Goal: Information Seeking & Learning: Learn about a topic

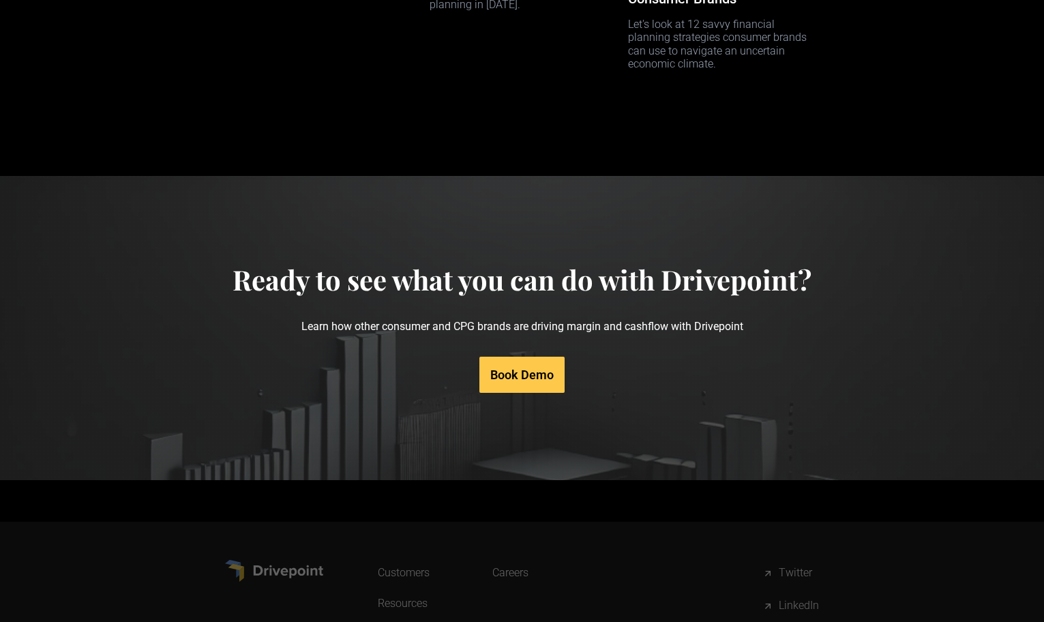
scroll to position [6807, 0]
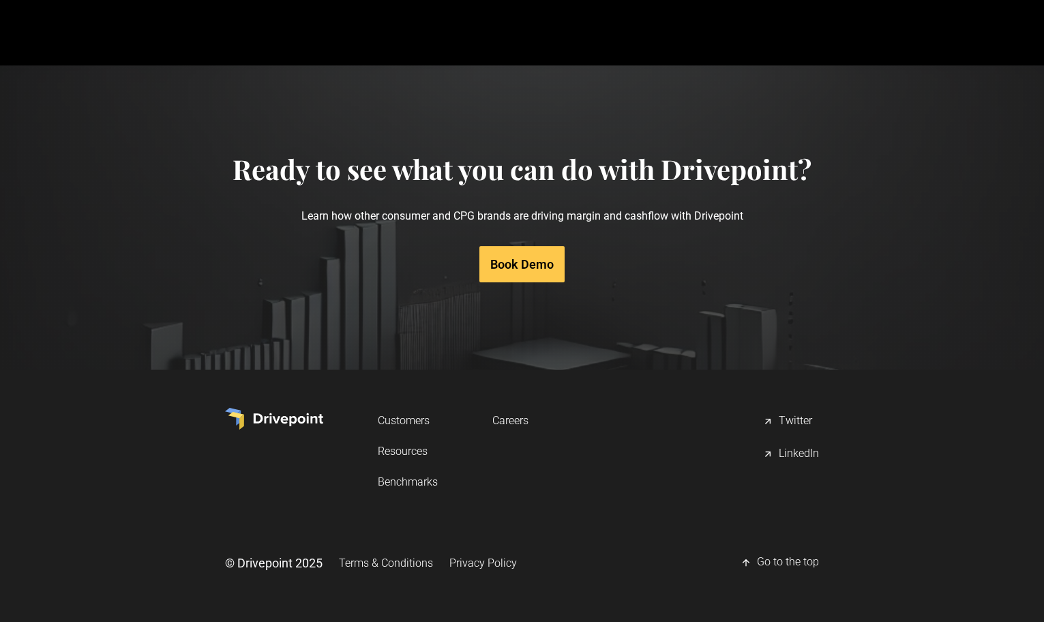
click at [515, 263] on link "Book Demo" at bounding box center [521, 264] width 85 height 36
drag, startPoint x: 527, startPoint y: 421, endPoint x: 535, endPoint y: 417, distance: 8.9
click at [527, 421] on link "Careers" at bounding box center [510, 420] width 36 height 25
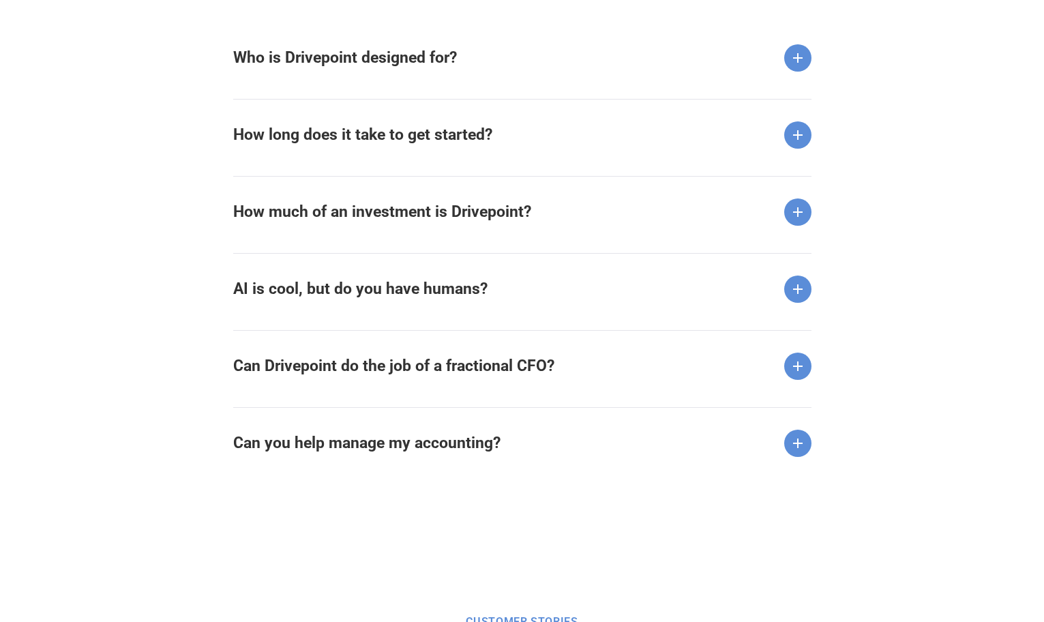
scroll to position [1799, 0]
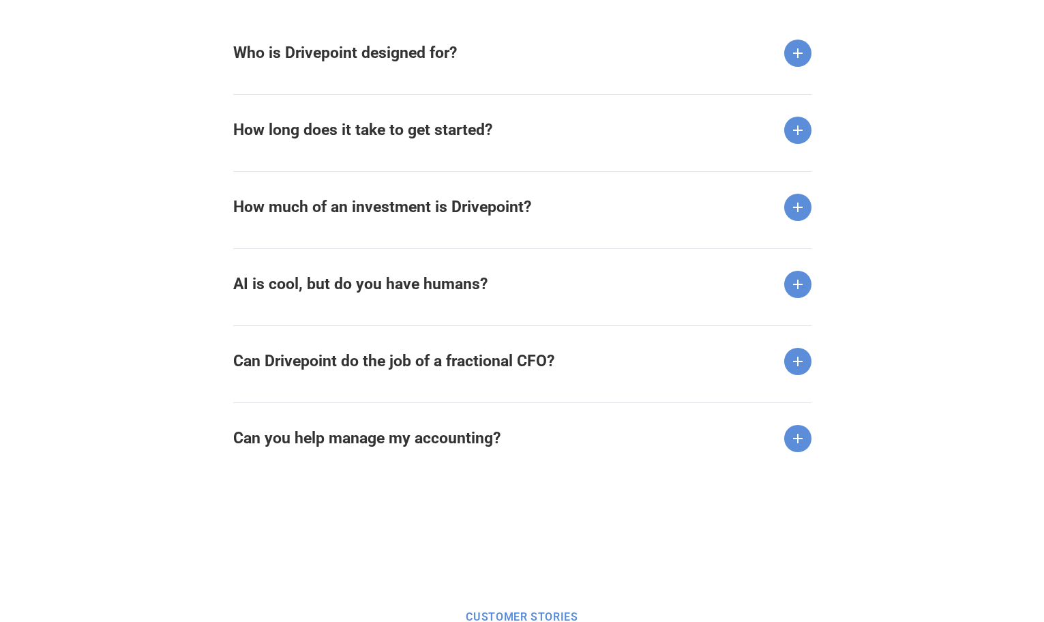
click at [453, 213] on strong "How much of an investment is Drivepoint?" at bounding box center [382, 207] width 298 height 18
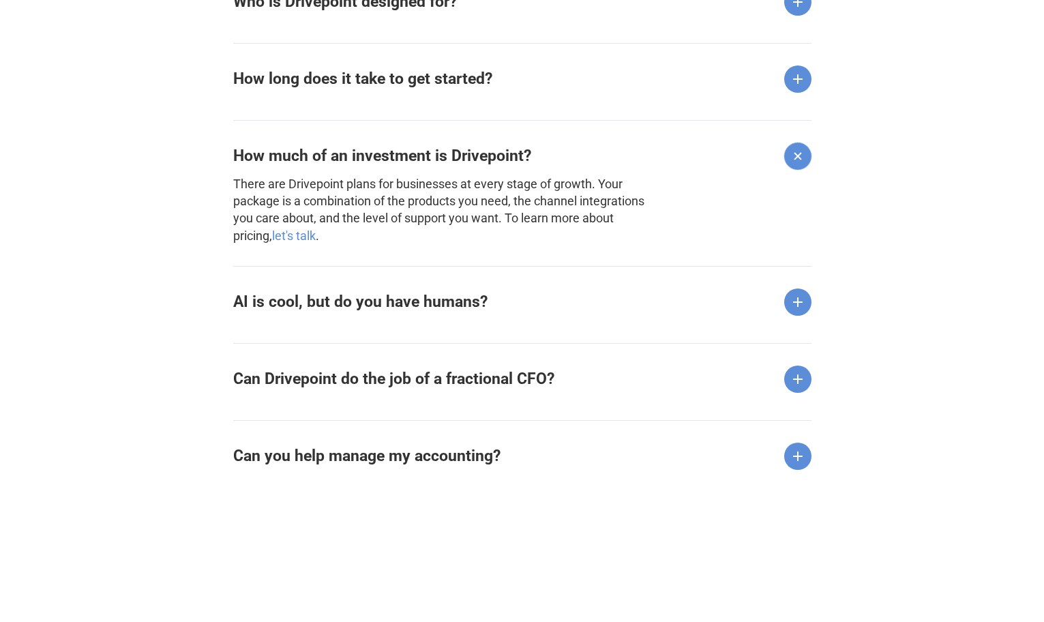
scroll to position [1875, 0]
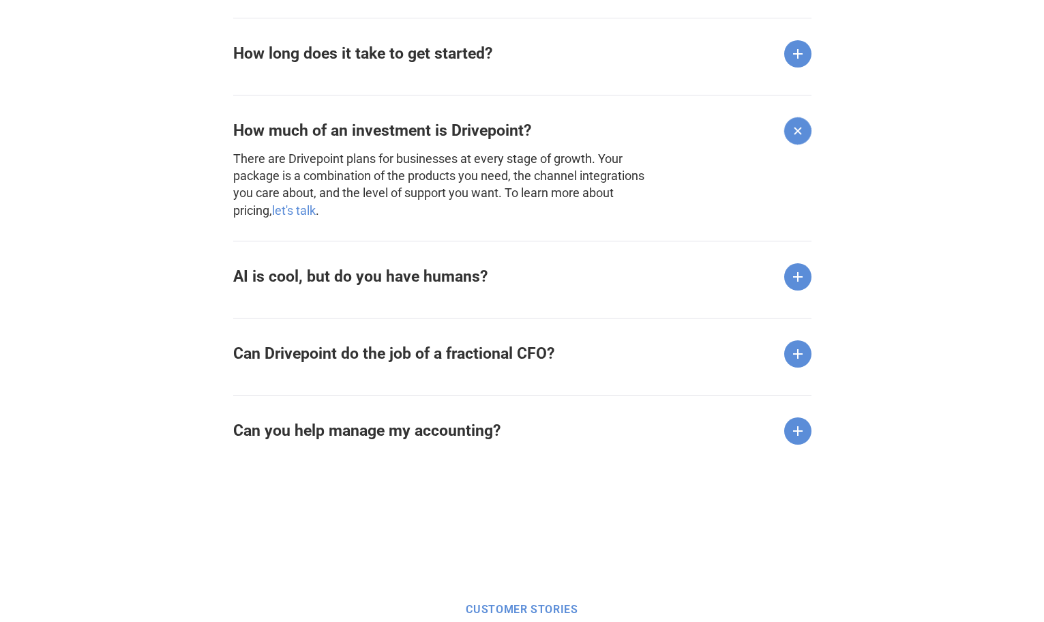
drag, startPoint x: 390, startPoint y: 356, endPoint x: 421, endPoint y: 351, distance: 31.7
click at [390, 356] on strong "Can Drivepoint do the job of a fractional CFO?" at bounding box center [393, 353] width 321 height 18
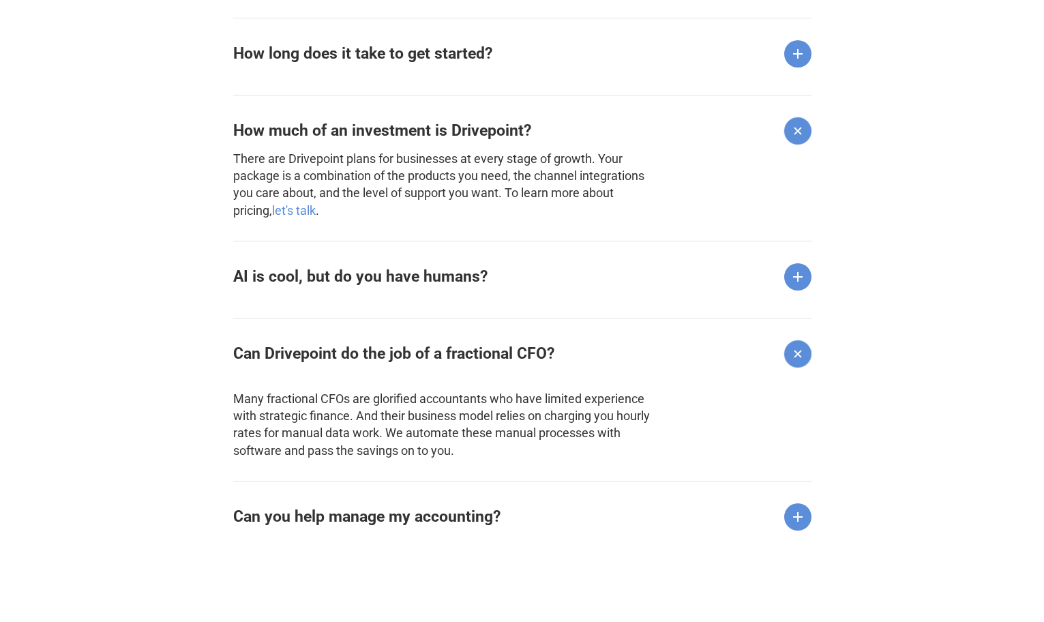
click at [456, 522] on strong "Can you help manage my accounting?" at bounding box center [366, 516] width 267 height 18
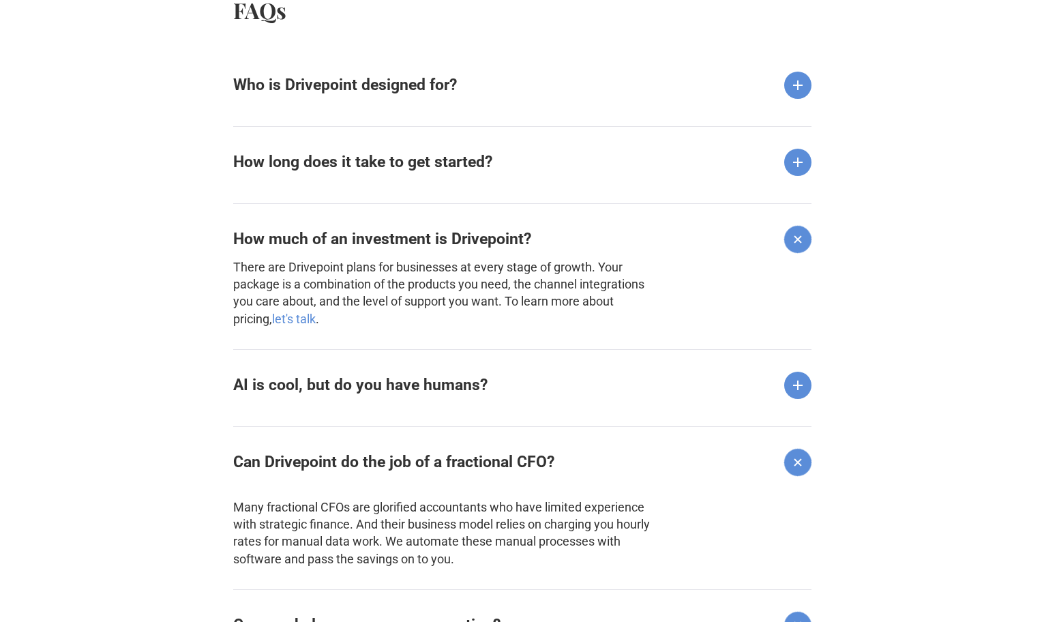
scroll to position [1566, 0]
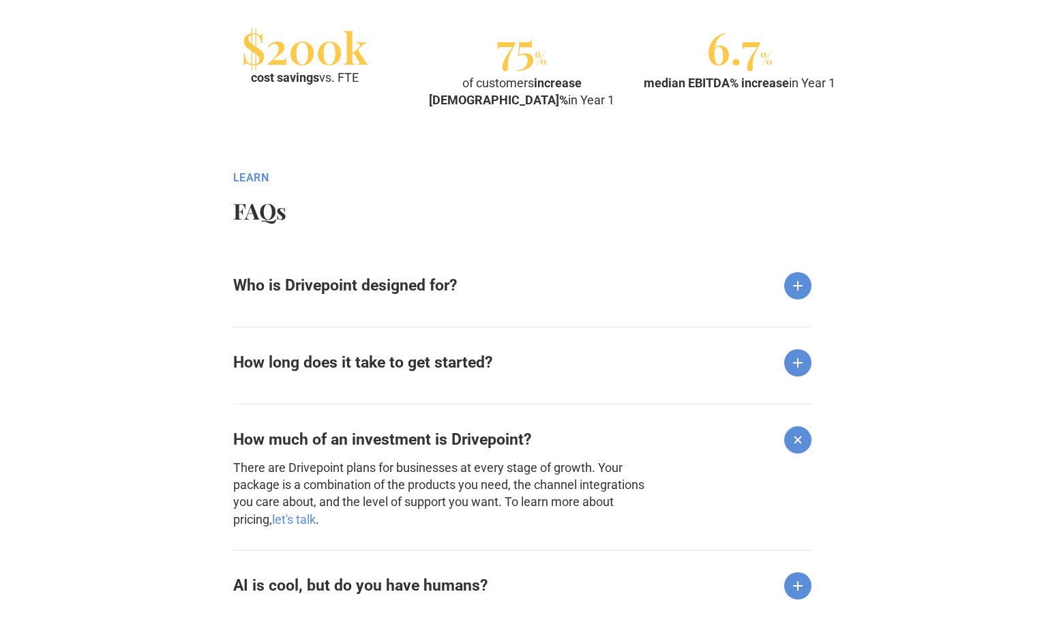
click at [361, 283] on strong "Who is Drivepoint designed for?" at bounding box center [345, 285] width 224 height 18
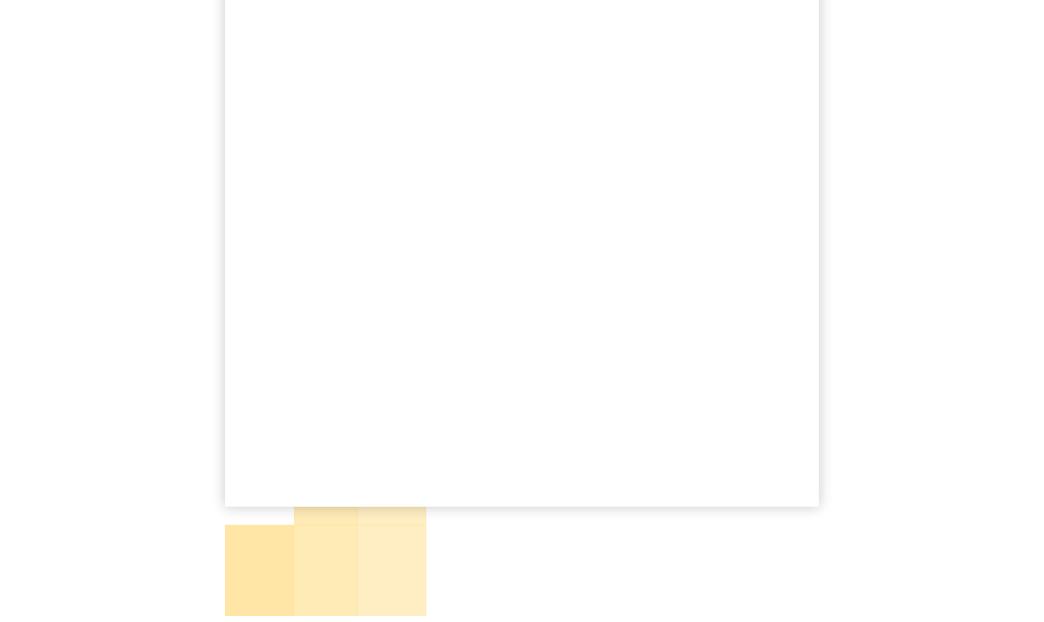
scroll to position [0, 0]
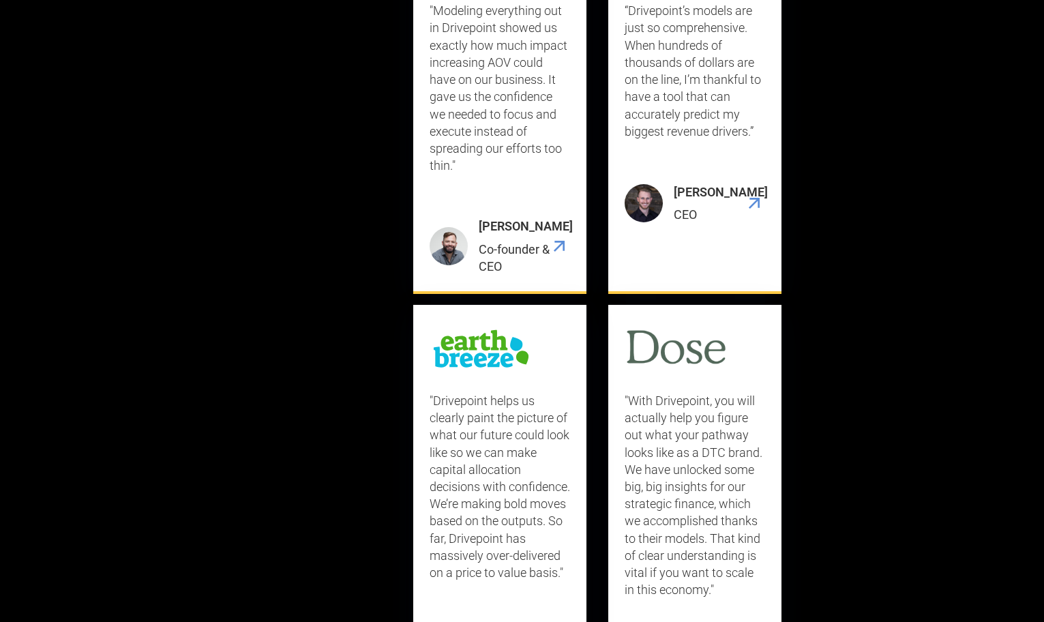
scroll to position [4981, 0]
